Goal: Information Seeking & Learning: Learn about a topic

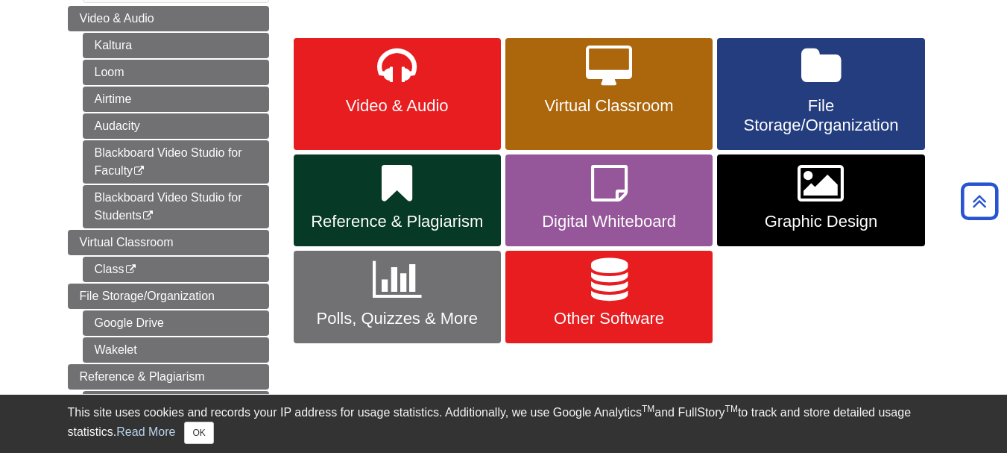
scroll to position [232, 0]
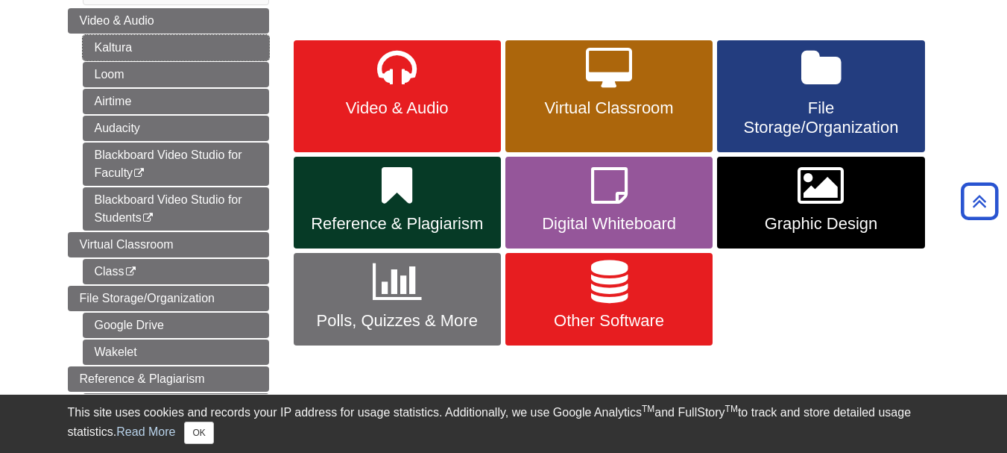
click at [153, 39] on link "Kaltura" at bounding box center [176, 47] width 186 height 25
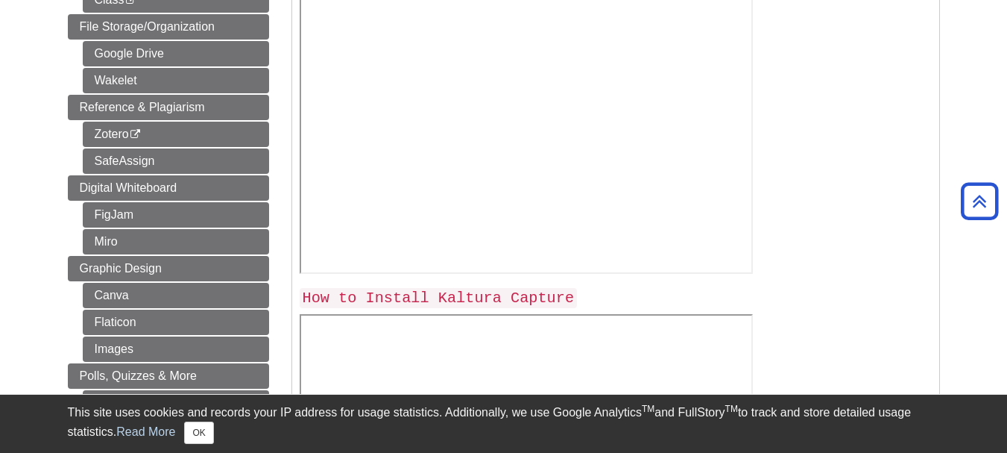
scroll to position [620, 0]
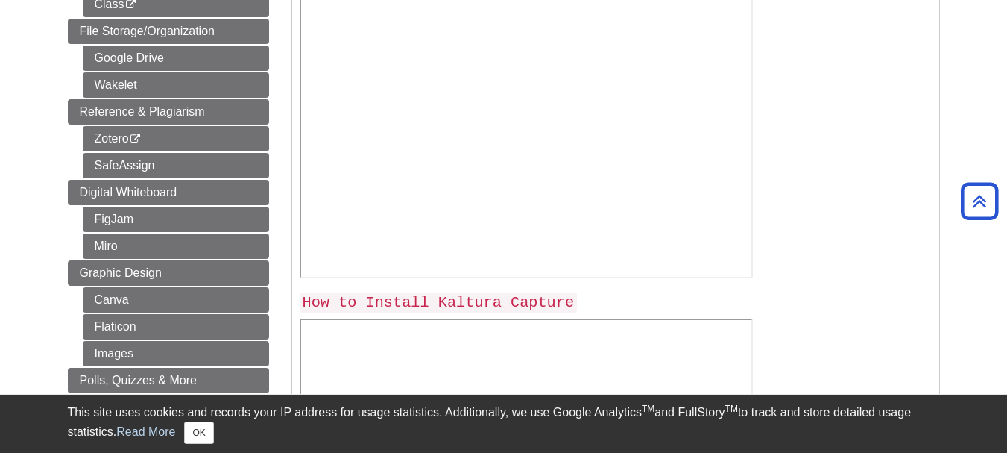
drag, startPoint x: 1013, startPoint y: 66, endPoint x: 1018, endPoint y: 176, distance: 109.7
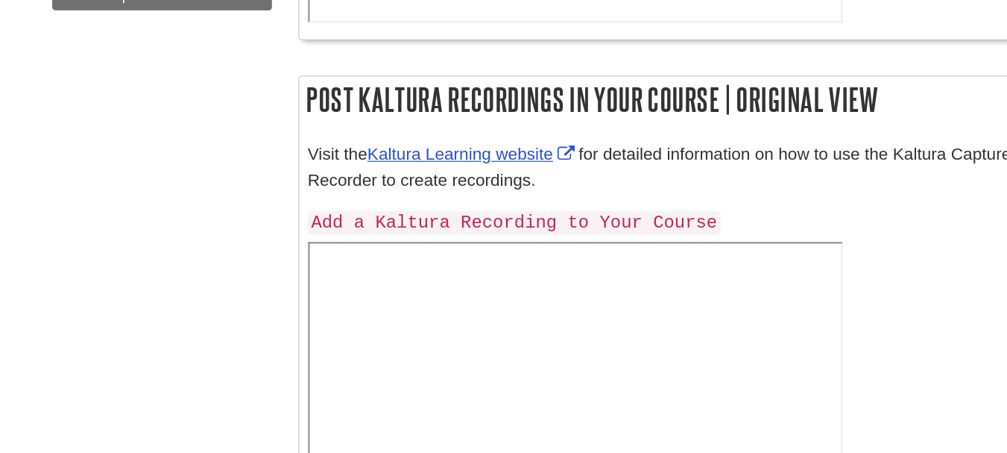
scroll to position [1214, 0]
